Goal: Information Seeking & Learning: Find specific page/section

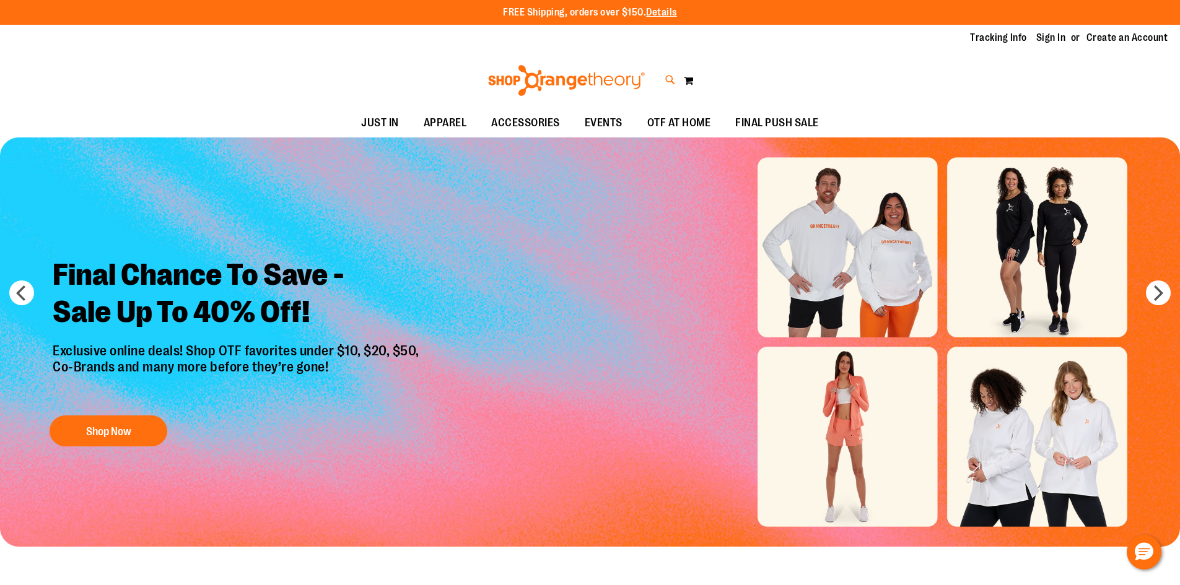
click at [668, 79] on icon at bounding box center [670, 80] width 11 height 14
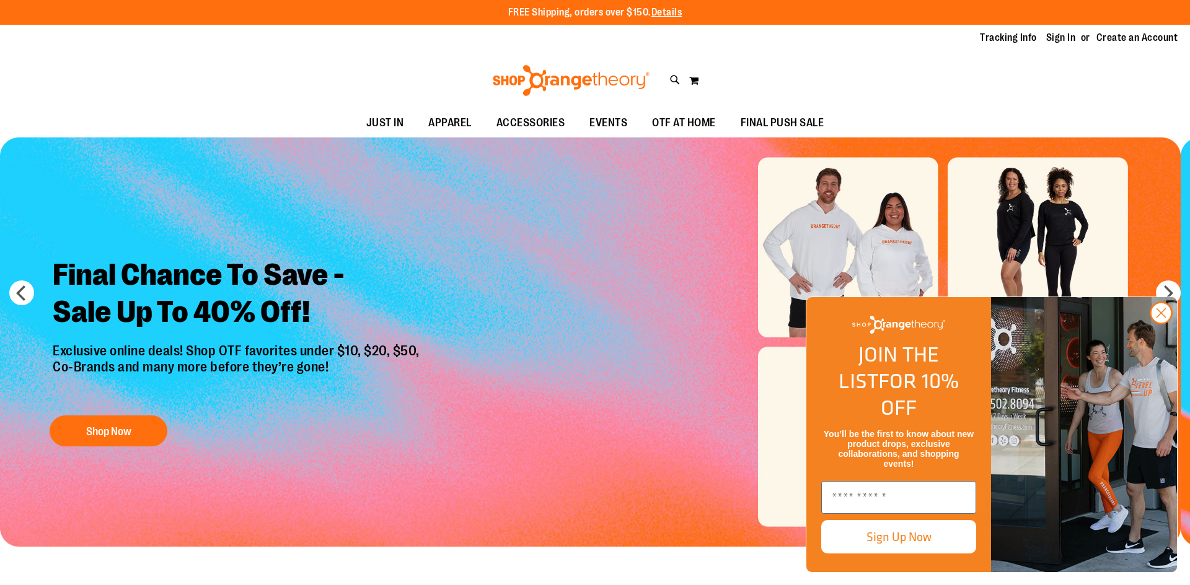
type input "*********"
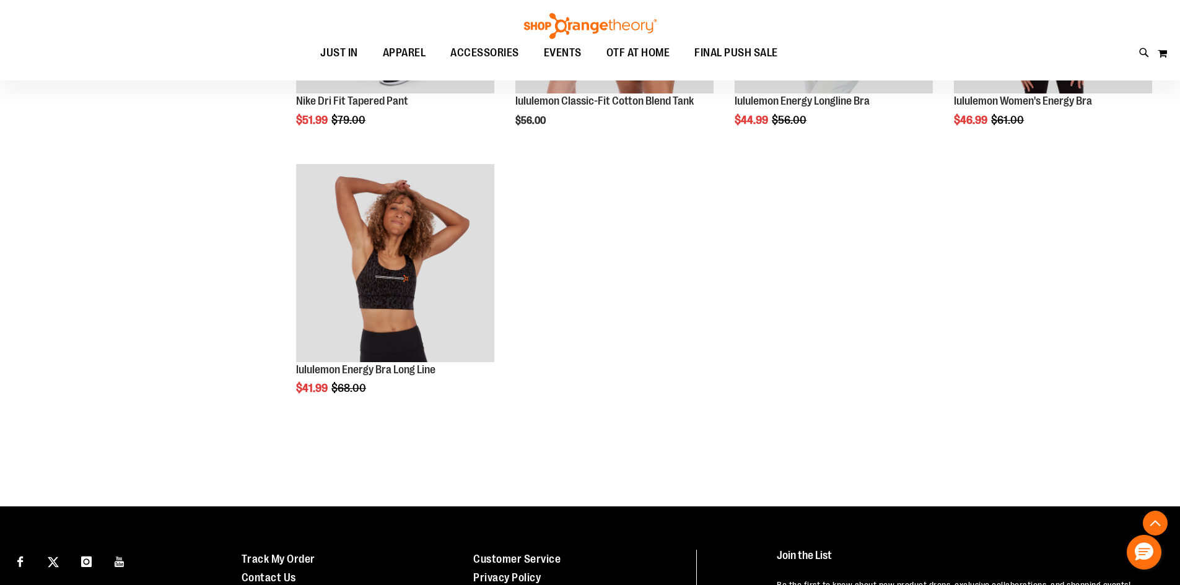
scroll to position [854, 0]
